Goal: Task Accomplishment & Management: Manage account settings

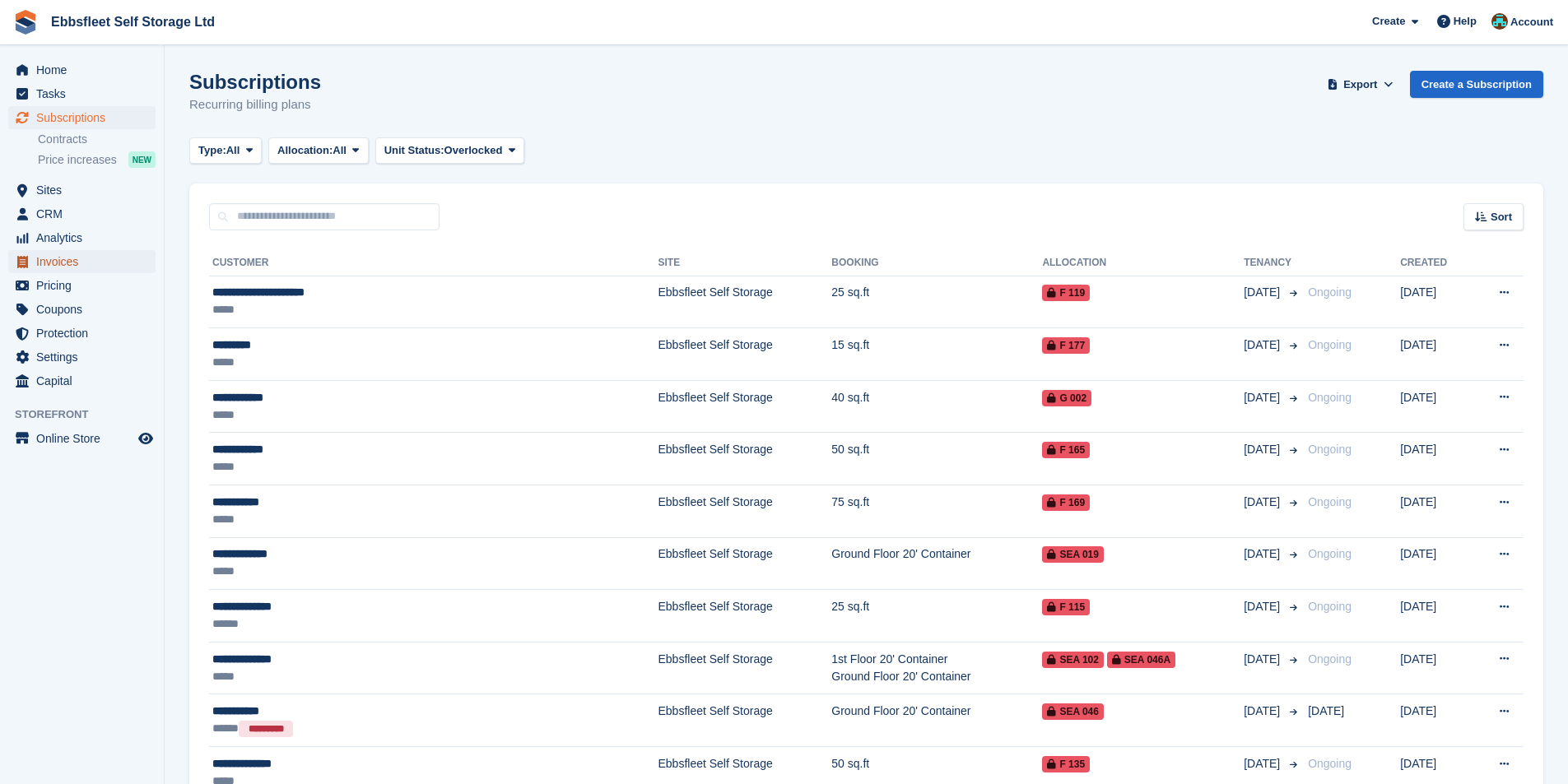
click at [65, 258] on span "Invoices" at bounding box center [86, 261] width 99 height 23
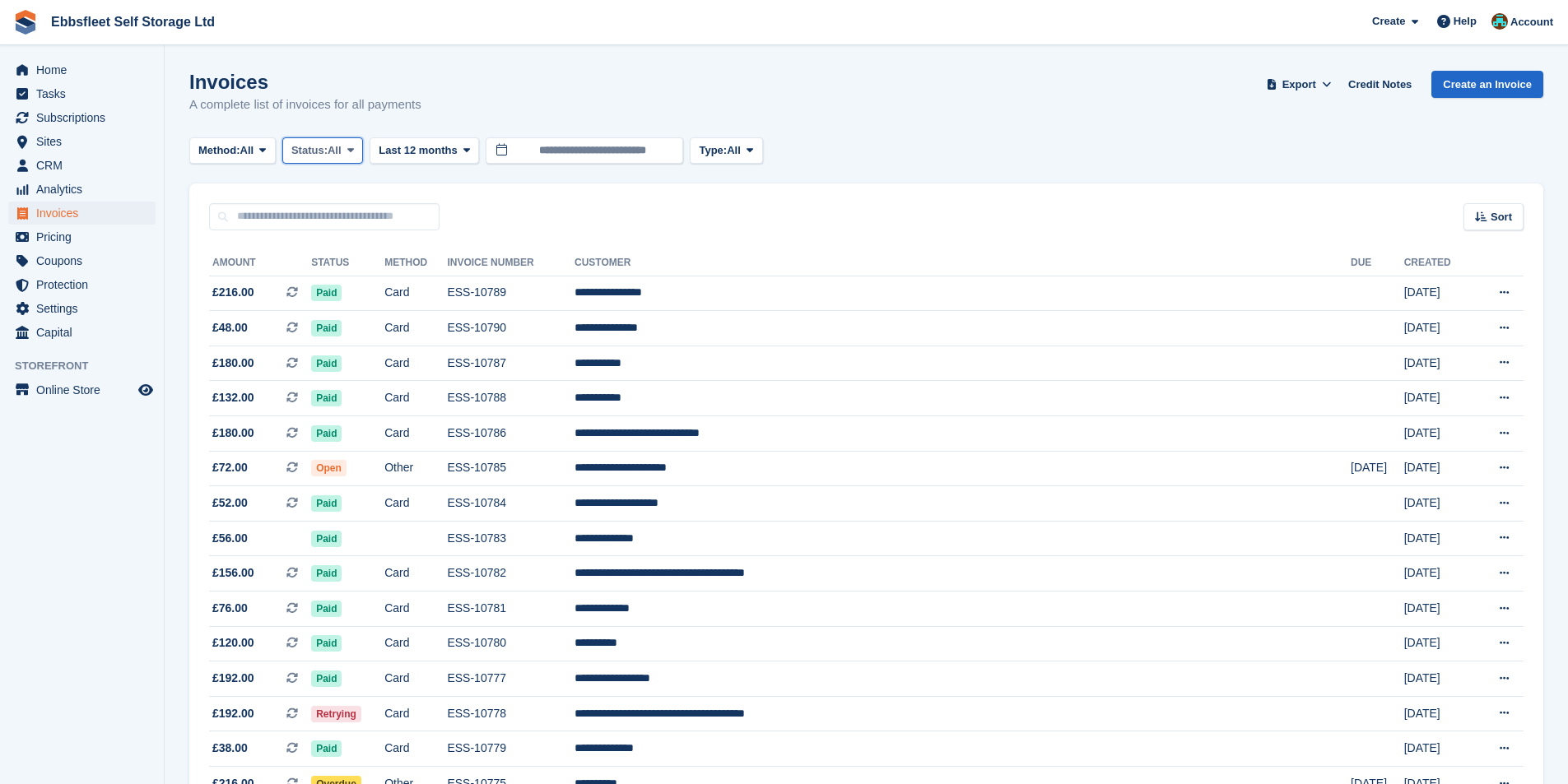
click at [335, 155] on span "All" at bounding box center [334, 151] width 14 height 17
click at [333, 281] on link "Open" at bounding box center [362, 278] width 144 height 30
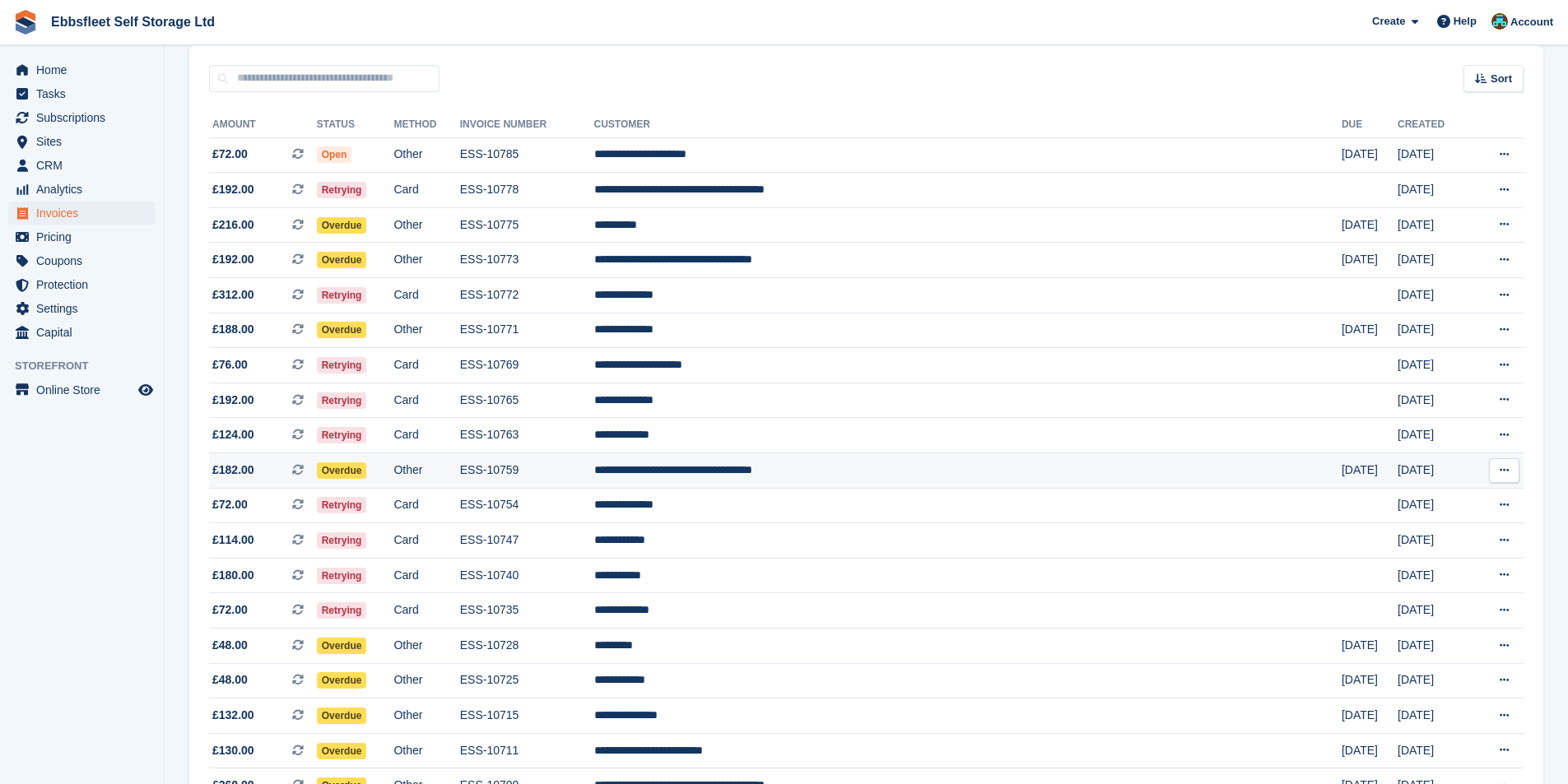
scroll to position [165, 0]
